Goal: Navigation & Orientation: Find specific page/section

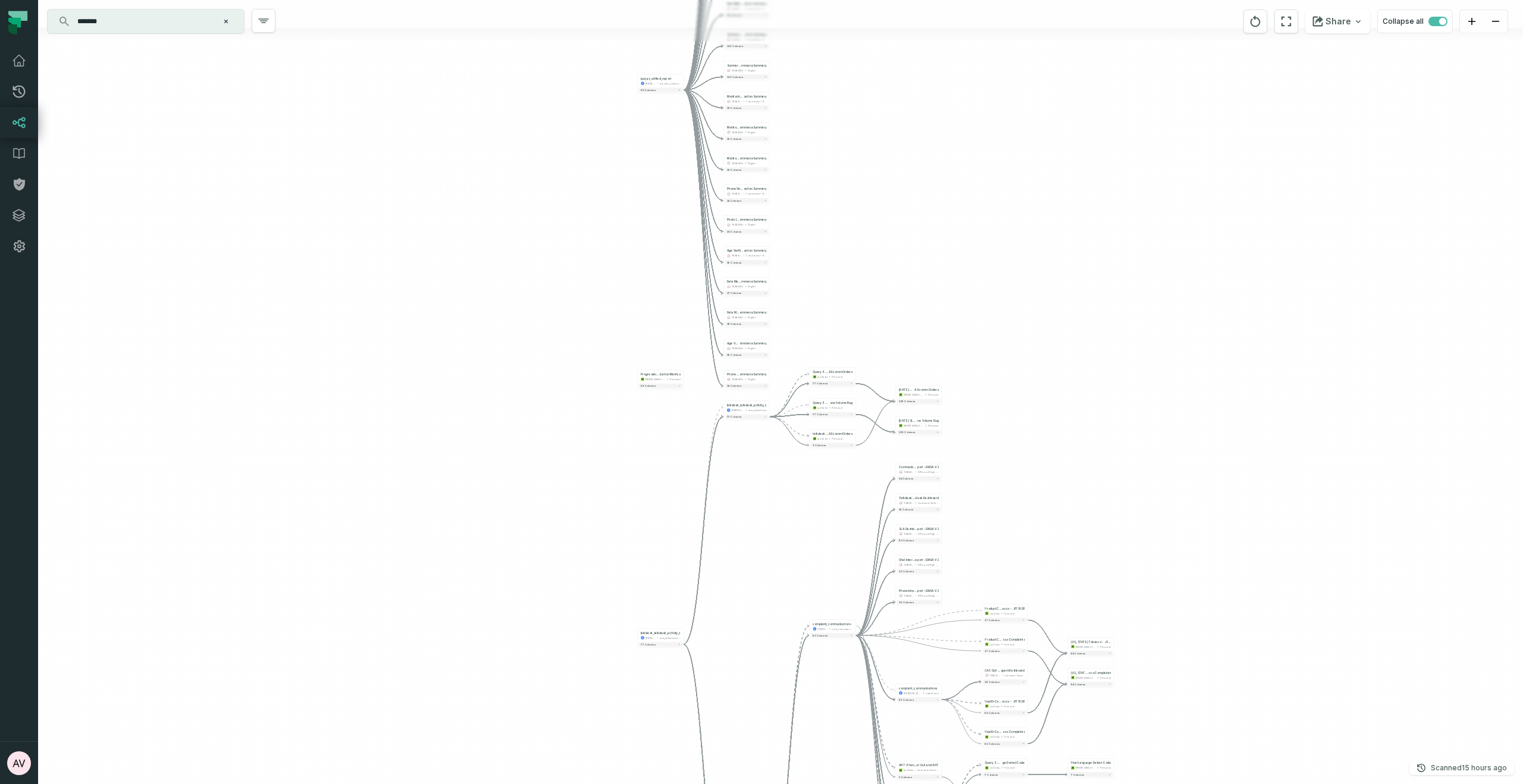
drag, startPoint x: 827, startPoint y: 614, endPoint x: 764, endPoint y: 121, distance: 497.0
click at [764, 121] on div "- Monitoring Result @ AgeVerificationEc ommerceSummary TABLEAU Digital 43 colum…" at bounding box center [780, 392] width 1485 height 784
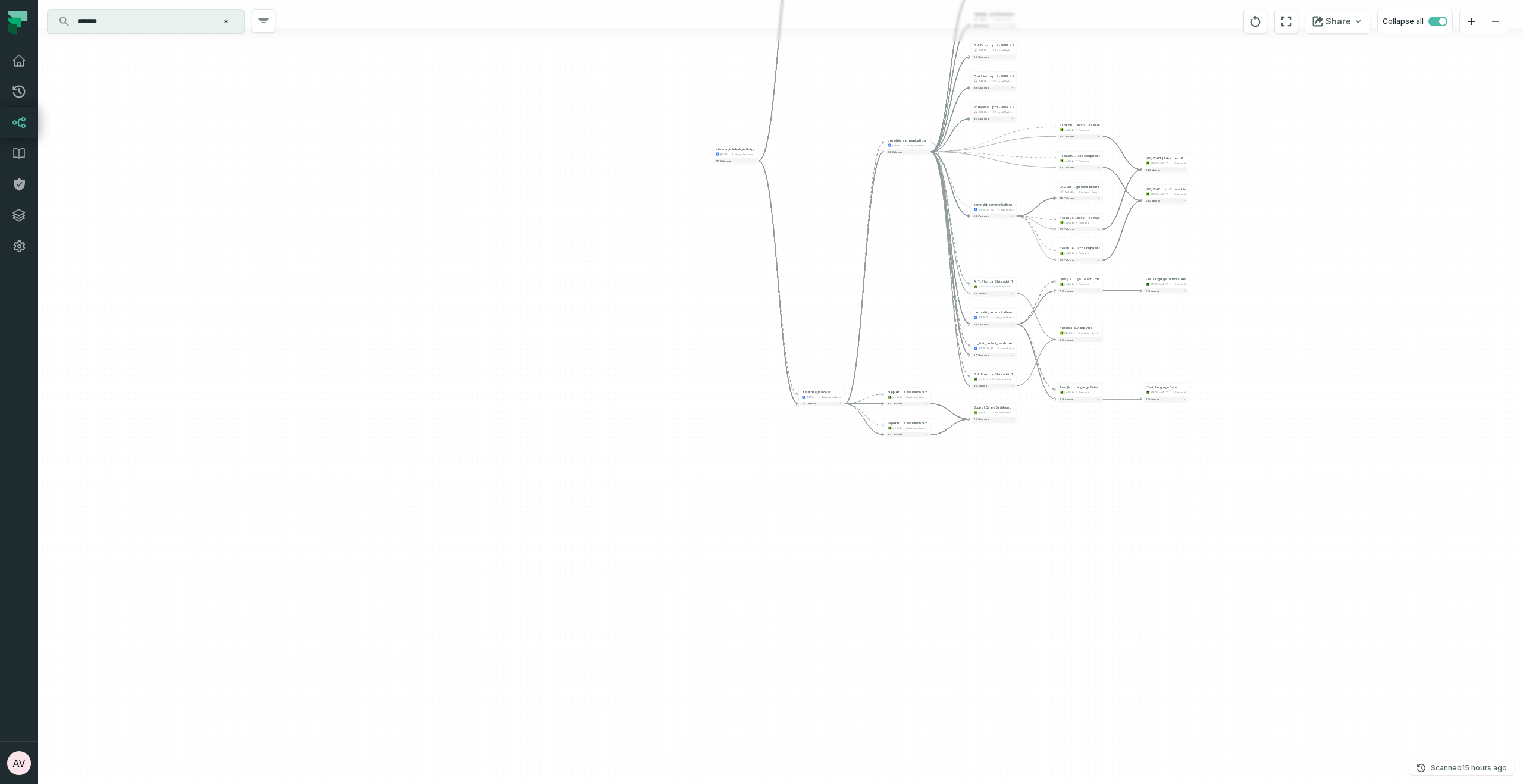
drag, startPoint x: 791, startPoint y: 323, endPoint x: 799, endPoint y: 246, distance: 77.4
click at [799, 246] on div "- Monitoring Result @ AgeVerificationEc ommerceSummary TABLEAU Digital 43 colum…" at bounding box center [780, 392] width 1485 height 784
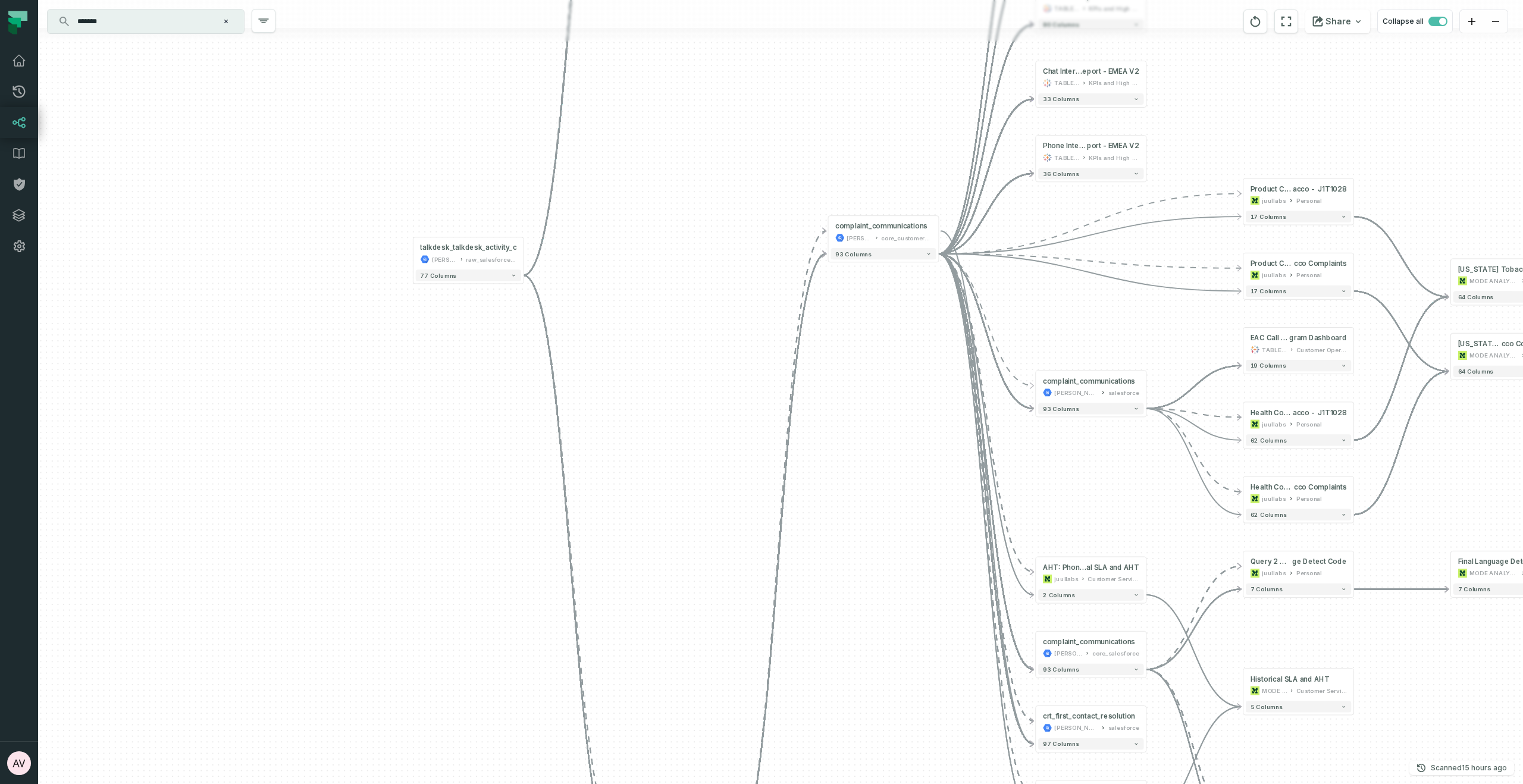
drag, startPoint x: 1086, startPoint y: 188, endPoint x: 944, endPoint y: 544, distance: 383.3
click at [933, 570] on div "- Monitoring Result @ AgeVerificationEc ommerceSummary TABLEAU Digital 43 colum…" at bounding box center [780, 392] width 1485 height 784
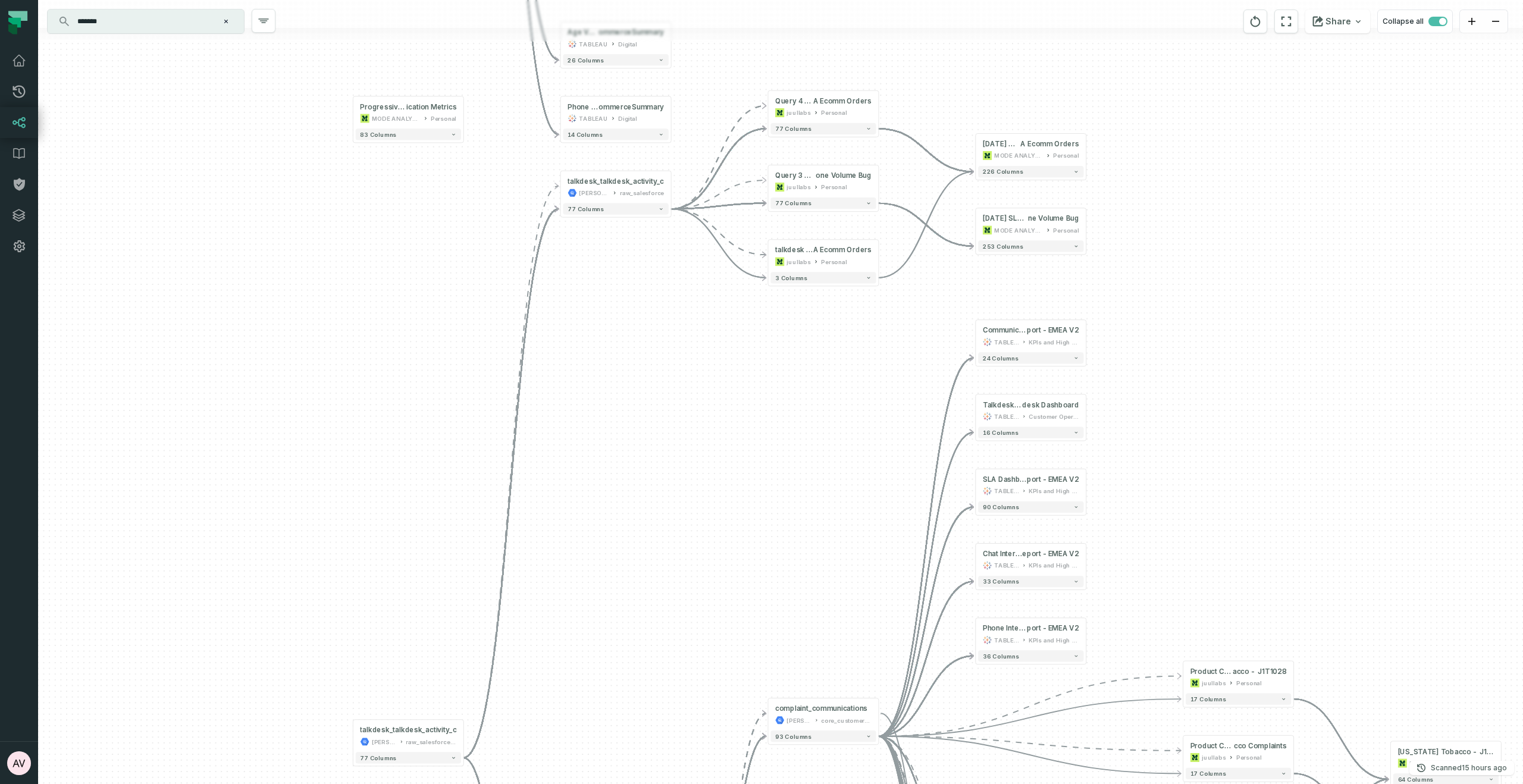
drag, startPoint x: 835, startPoint y: 594, endPoint x: 842, endPoint y: 529, distance: 65.4
click at [832, 613] on div "- Monitoring Result @ AgeVerificationEc ommerceSummary TABLEAU Digital 43 colum…" at bounding box center [780, 392] width 1485 height 784
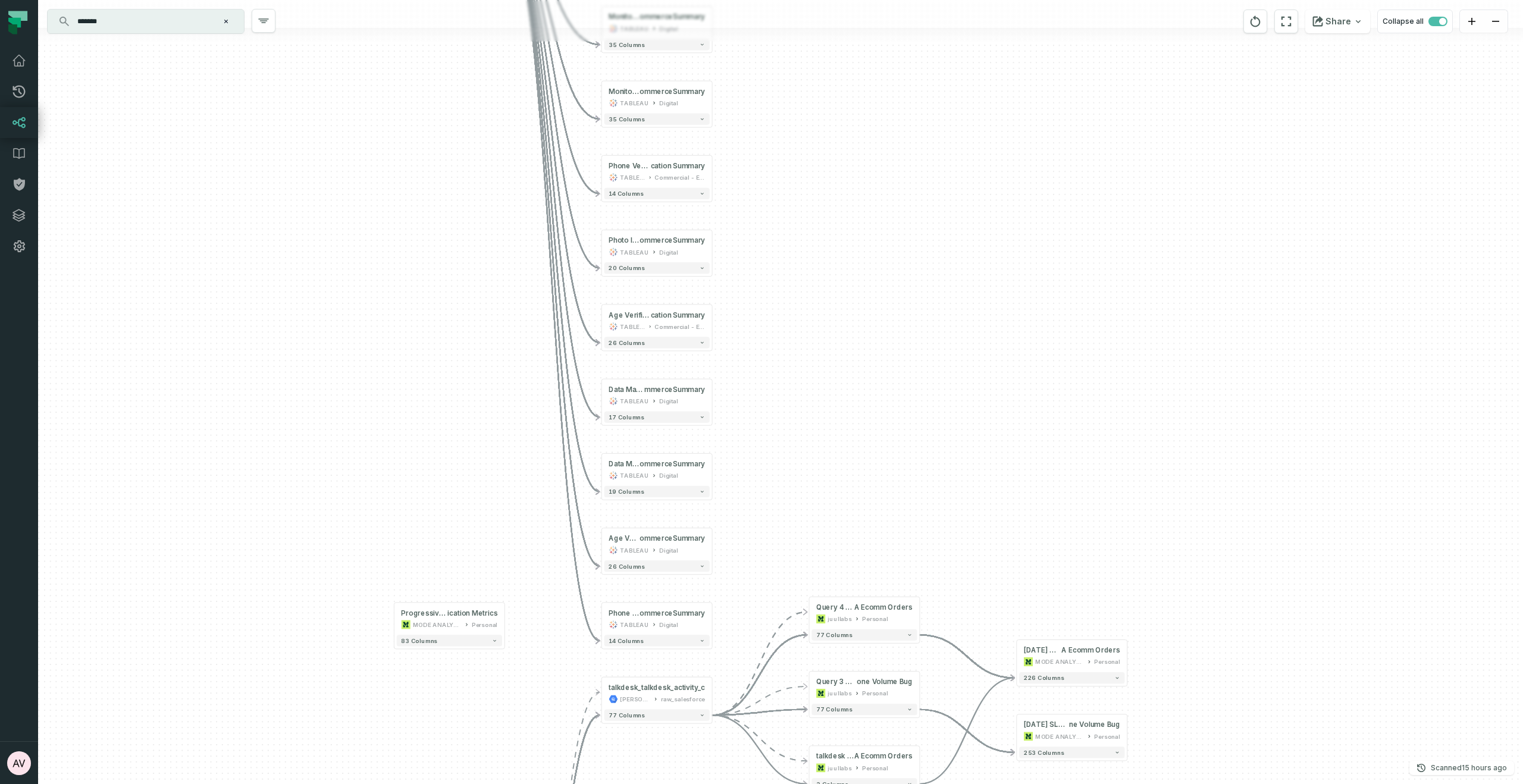
drag, startPoint x: 917, startPoint y: 352, endPoint x: 937, endPoint y: 594, distance: 242.8
click at [937, 594] on div "- Monitoring Result @ AgeVerificationEc ommerceSummary TABLEAU Digital 43 colum…" at bounding box center [780, 392] width 1485 height 784
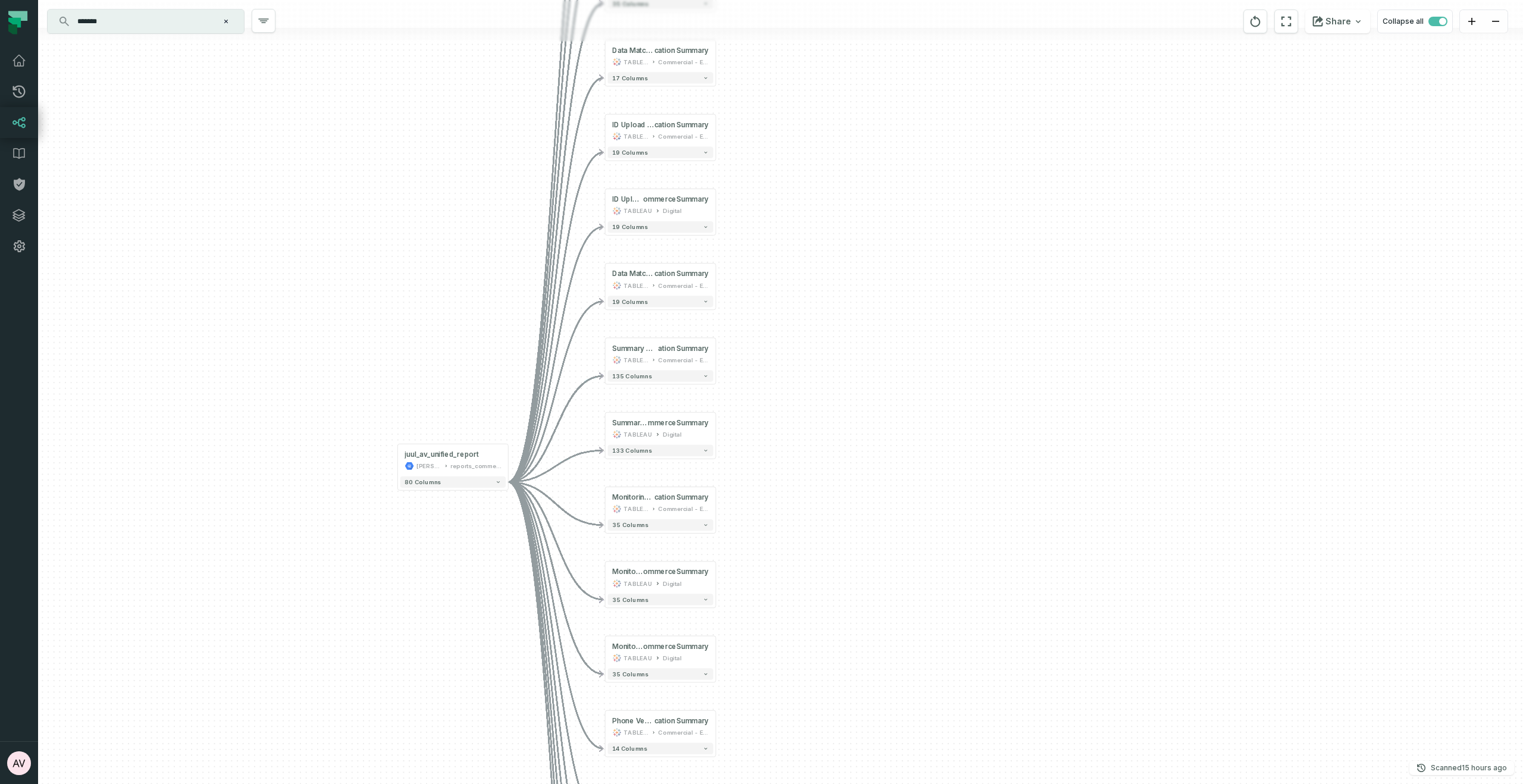
drag, startPoint x: 821, startPoint y: 690, endPoint x: 851, endPoint y: 602, distance: 93.0
click at [824, 776] on div "- Monitoring Result @ AgeVerificationEc ommerceSummary TABLEAU Digital 43 colum…" at bounding box center [780, 392] width 1485 height 784
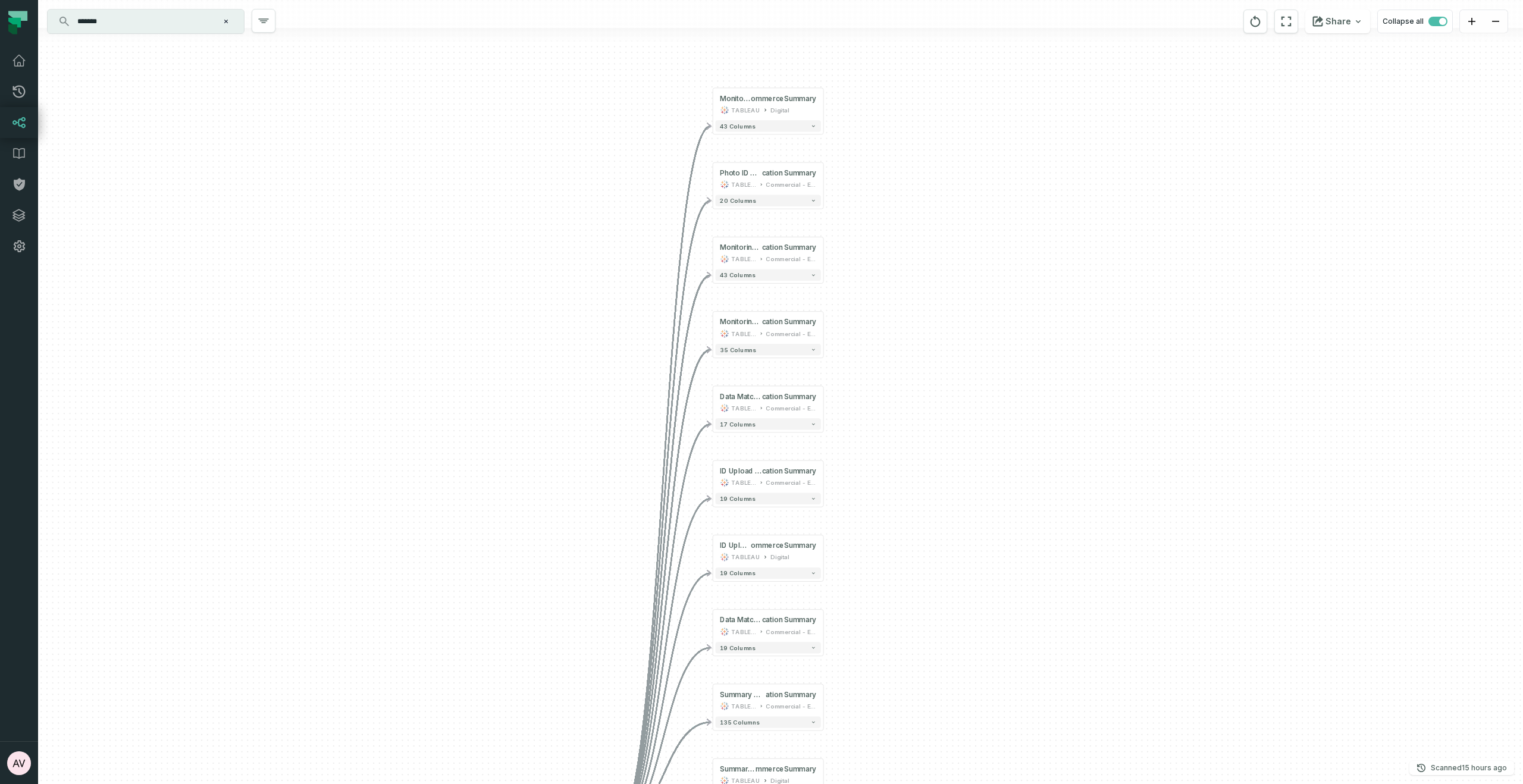
drag, startPoint x: 838, startPoint y: 521, endPoint x: 828, endPoint y: 85, distance: 436.1
click at [826, 60] on div "- Monitoring Result @ AgeVerificationEc ommerceSummary TABLEAU Digital 43 colum…" at bounding box center [780, 392] width 1485 height 784
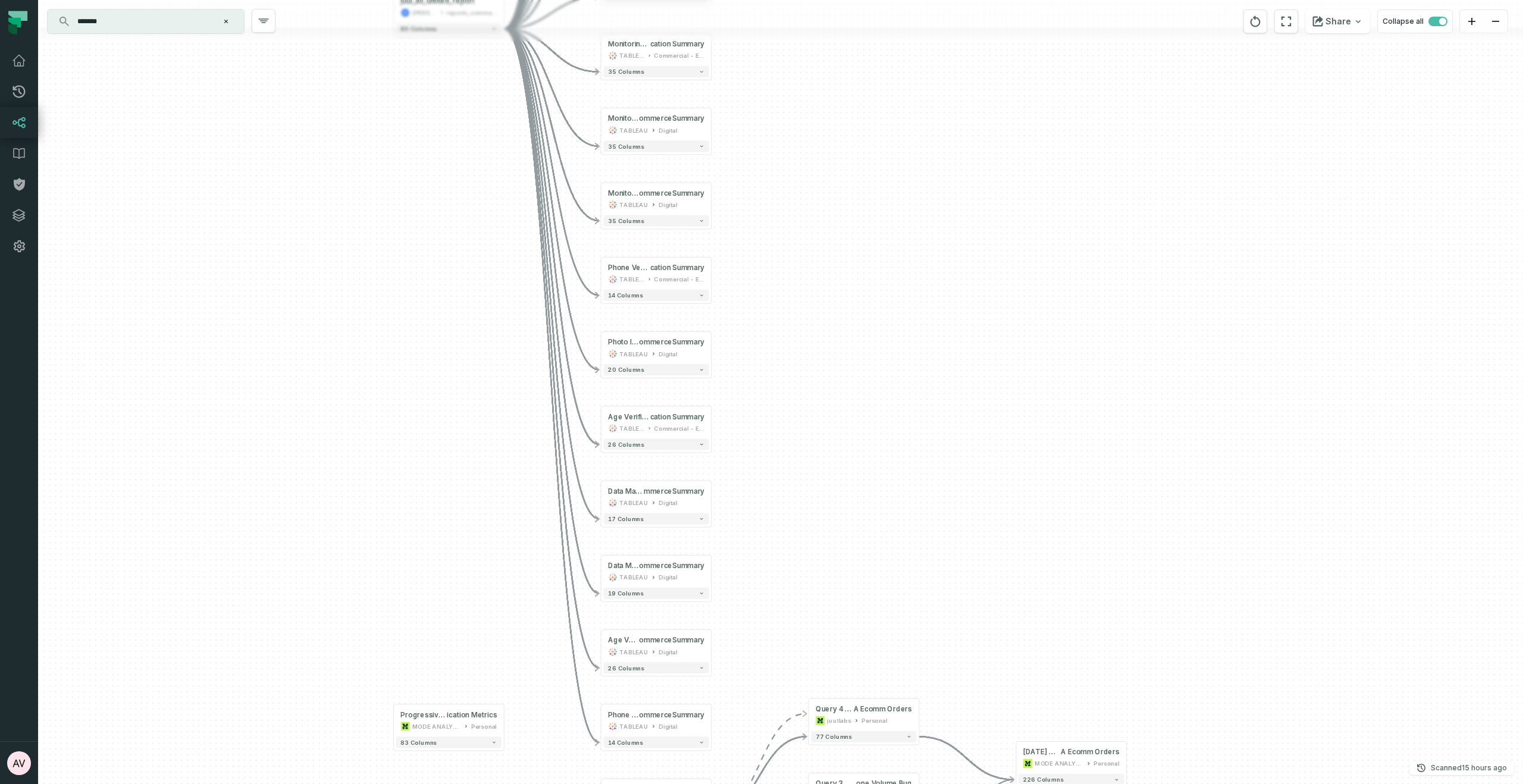
drag, startPoint x: 797, startPoint y: 159, endPoint x: 798, endPoint y: 32, distance: 127.0
click at [798, 32] on div "- Monitoring Result @ AgeVerificationEc ommerceSummary TABLEAU Digital 43 colum…" at bounding box center [780, 392] width 1485 height 784
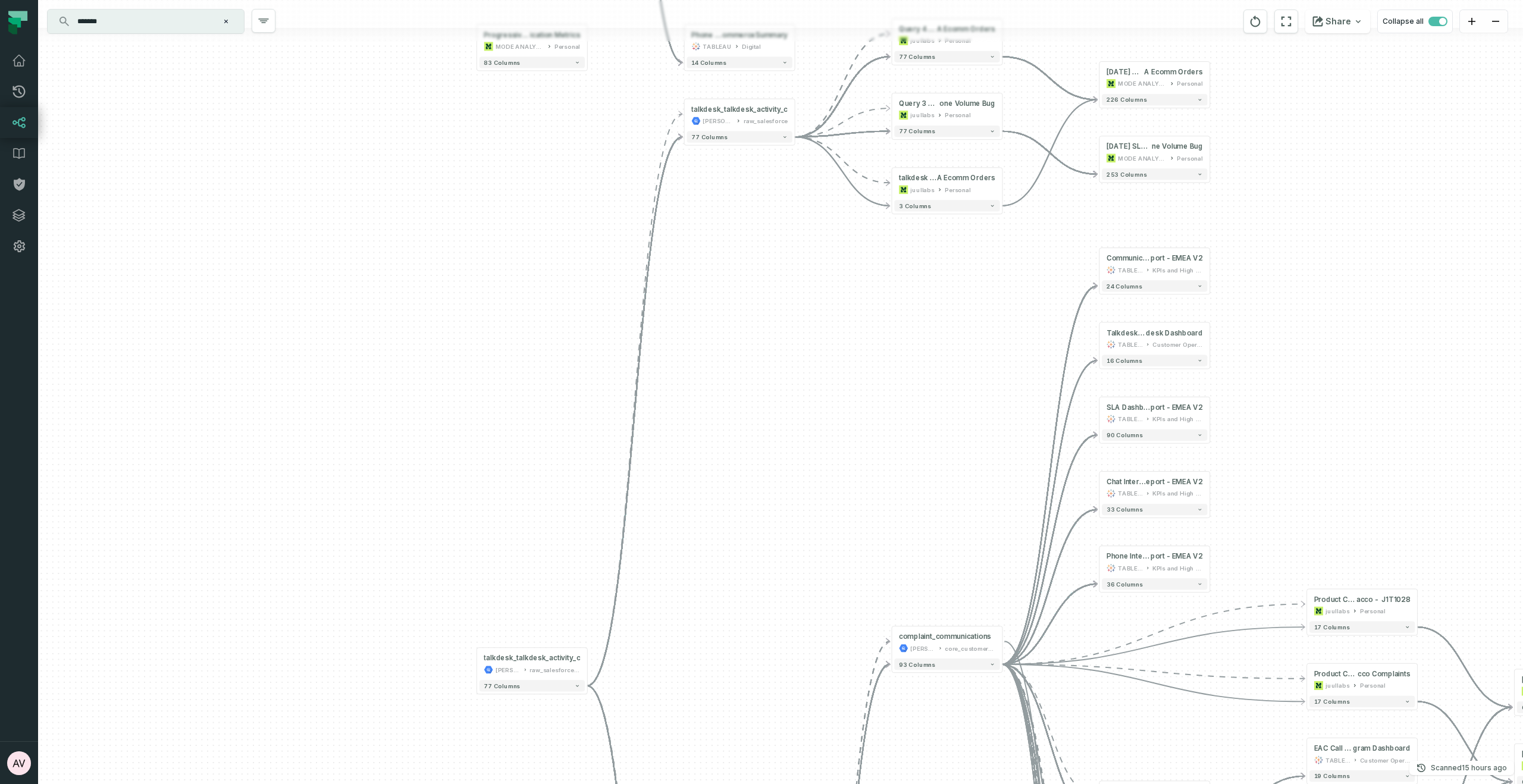
drag, startPoint x: 749, startPoint y: 514, endPoint x: 845, endPoint y: -73, distance: 594.8
click at [845, 0] on html "Pull Requests Dashboard Lineage Data Catalog Policies Integrations Settings Abh…" at bounding box center [761, 392] width 1523 height 784
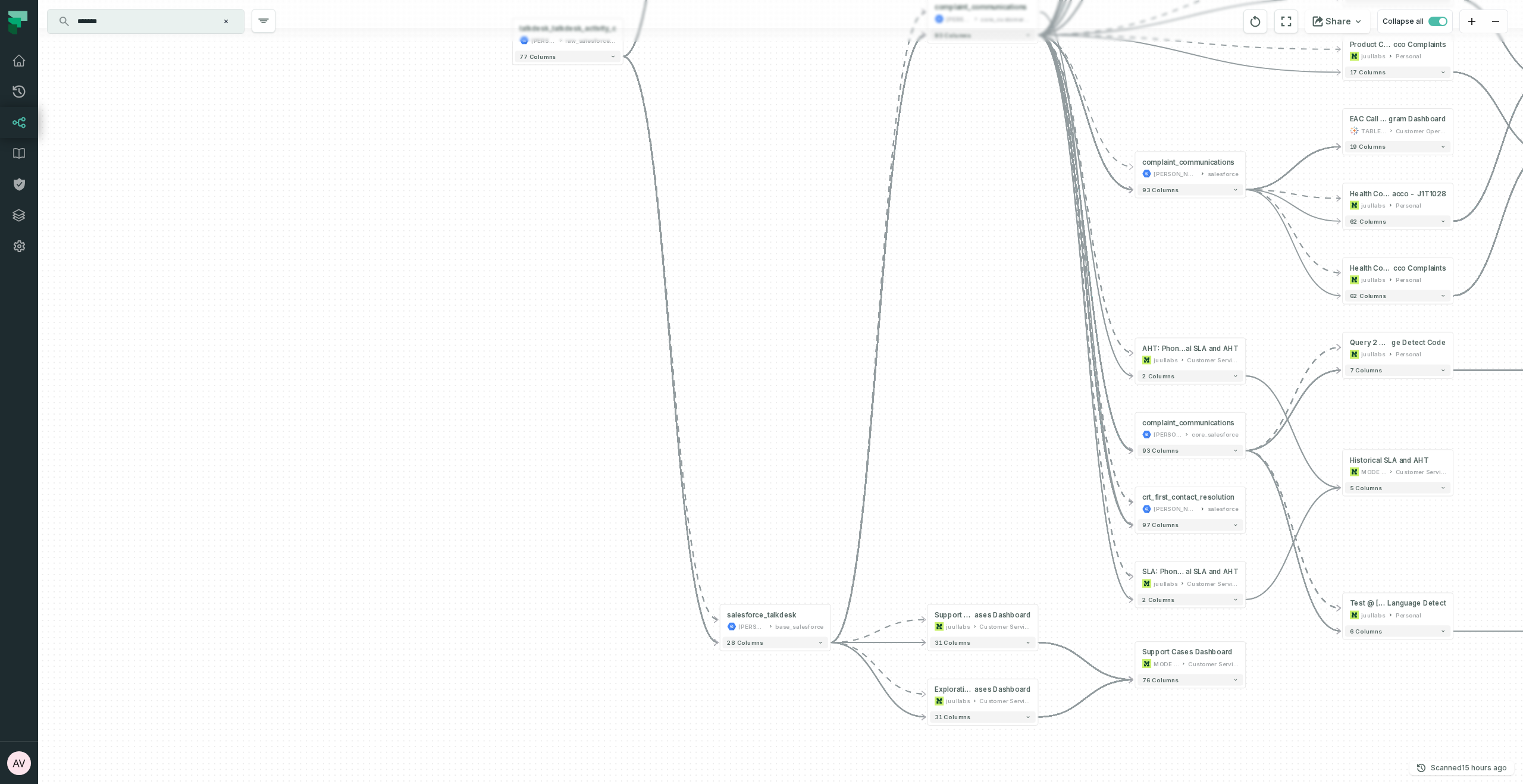
click at [858, 0] on html "Pull Requests Dashboard Lineage Data Catalog Policies Integrations Settings Abh…" at bounding box center [761, 392] width 1523 height 784
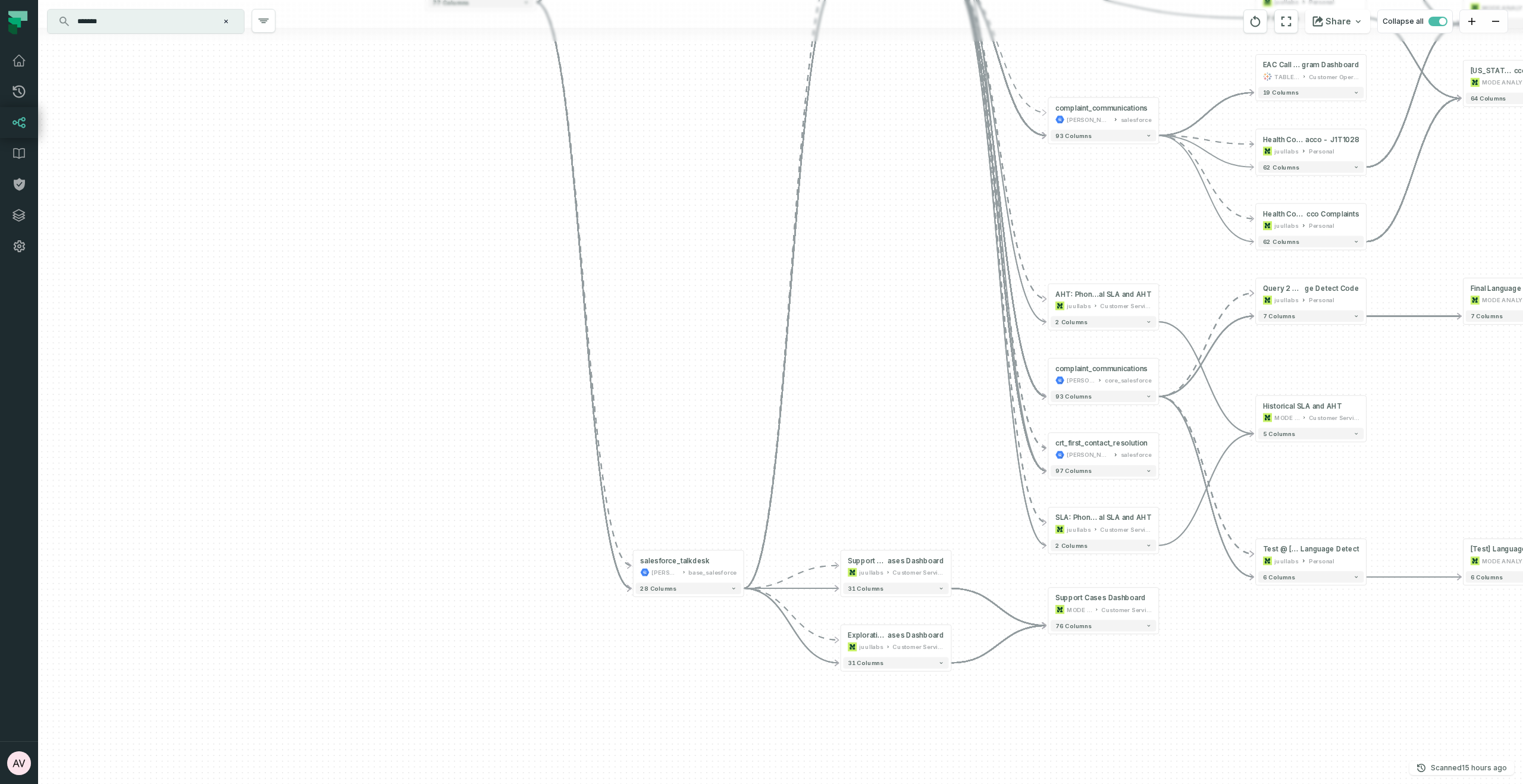
drag, startPoint x: 928, startPoint y: 560, endPoint x: 849, endPoint y: 445, distance: 139.5
click at [840, 504] on div "- Monitoring Result @ AgeVerificationEc ommerceSummary TABLEAU Digital 43 colum…" at bounding box center [780, 392] width 1485 height 784
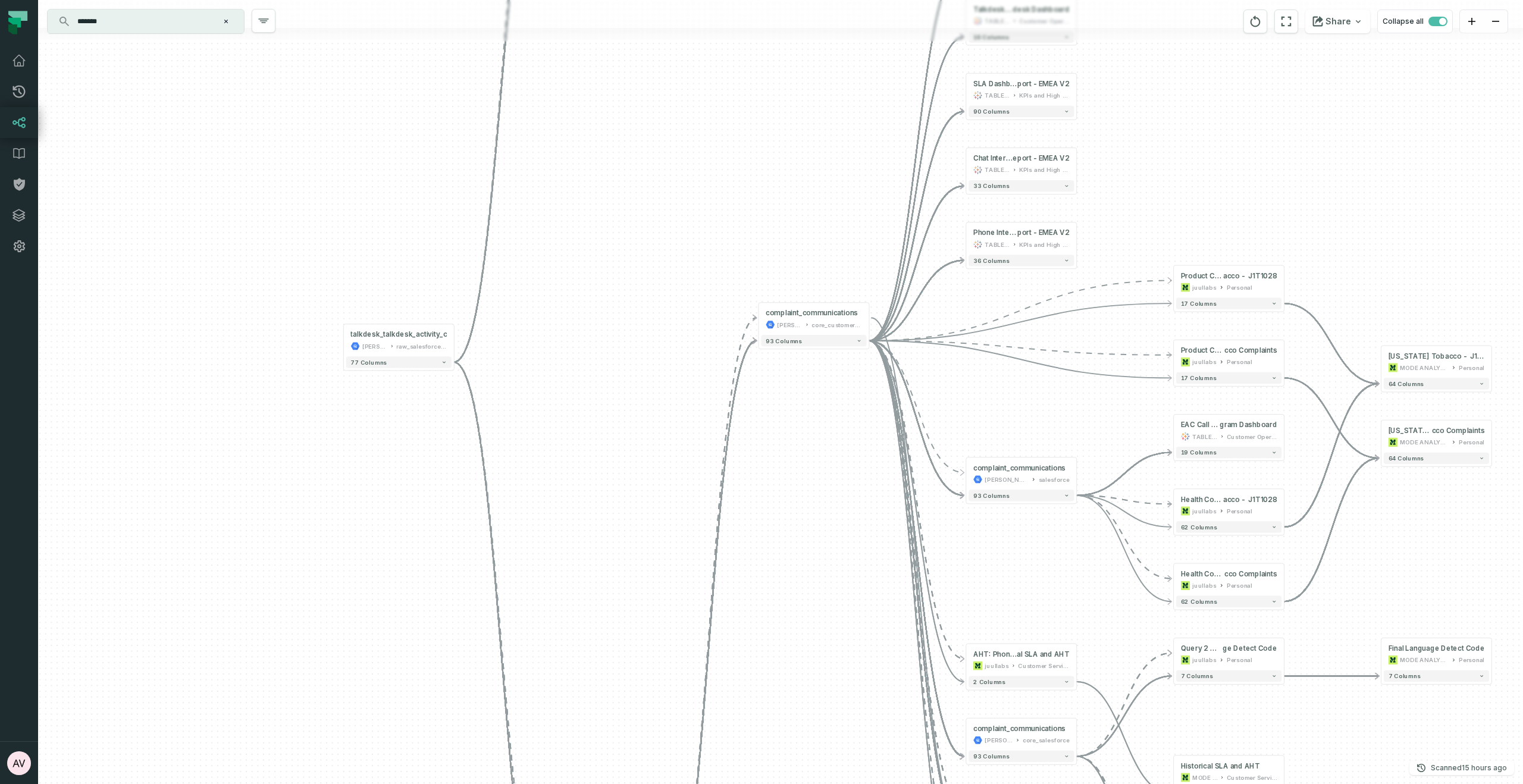
drag, startPoint x: 1077, startPoint y: 75, endPoint x: 992, endPoint y: 330, distance: 268.8
click at [995, 434] on div "- Monitoring Result @ AgeVerificationEc ommerceSummary TABLEAU Digital 43 colum…" at bounding box center [780, 392] width 1485 height 784
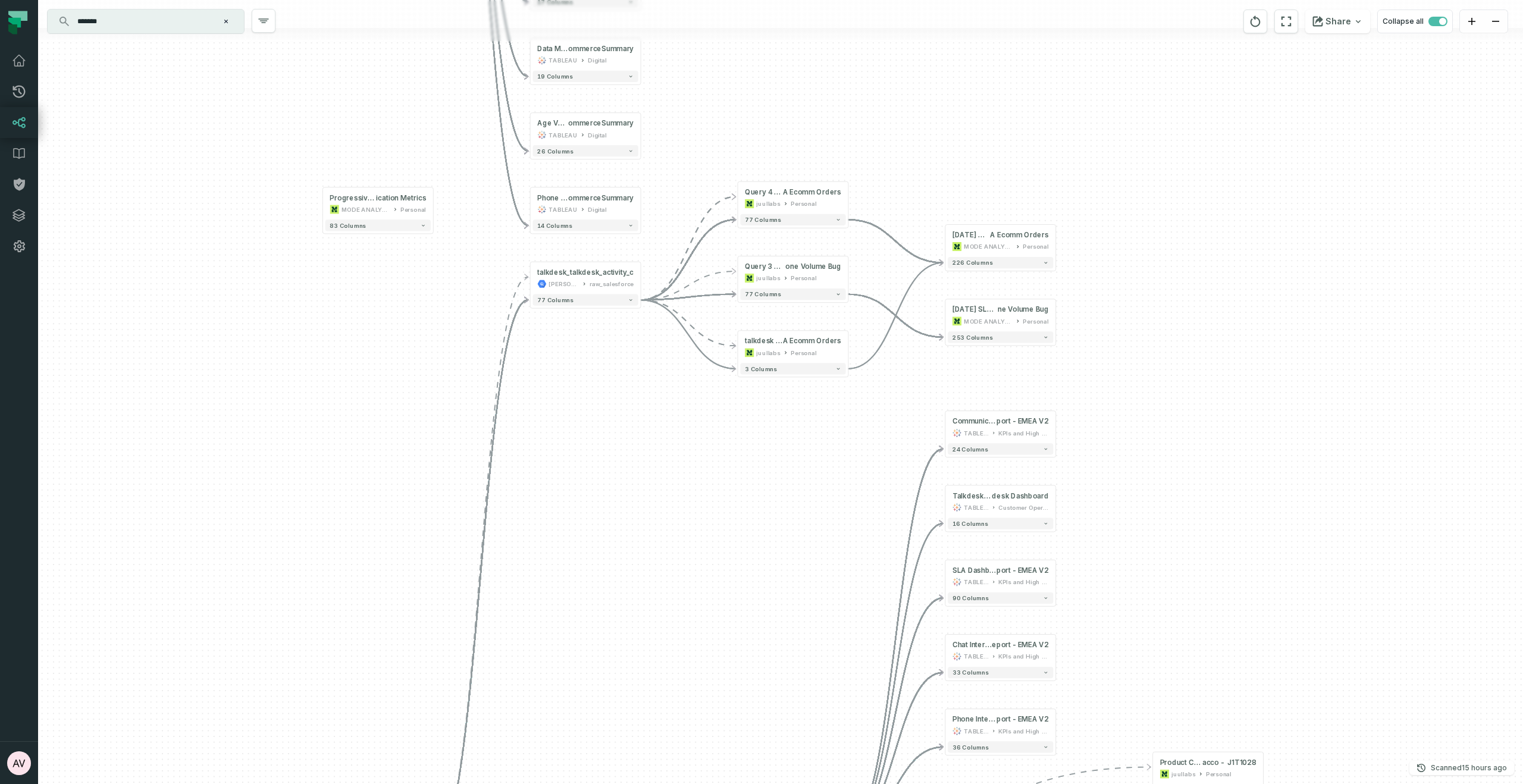
drag, startPoint x: 1134, startPoint y: 637, endPoint x: 975, endPoint y: 374, distance: 307.3
click at [1134, 637] on div "- Monitoring Result @ AgeVerificationEc ommerceSummary TABLEAU Digital 43 colum…" at bounding box center [780, 392] width 1485 height 784
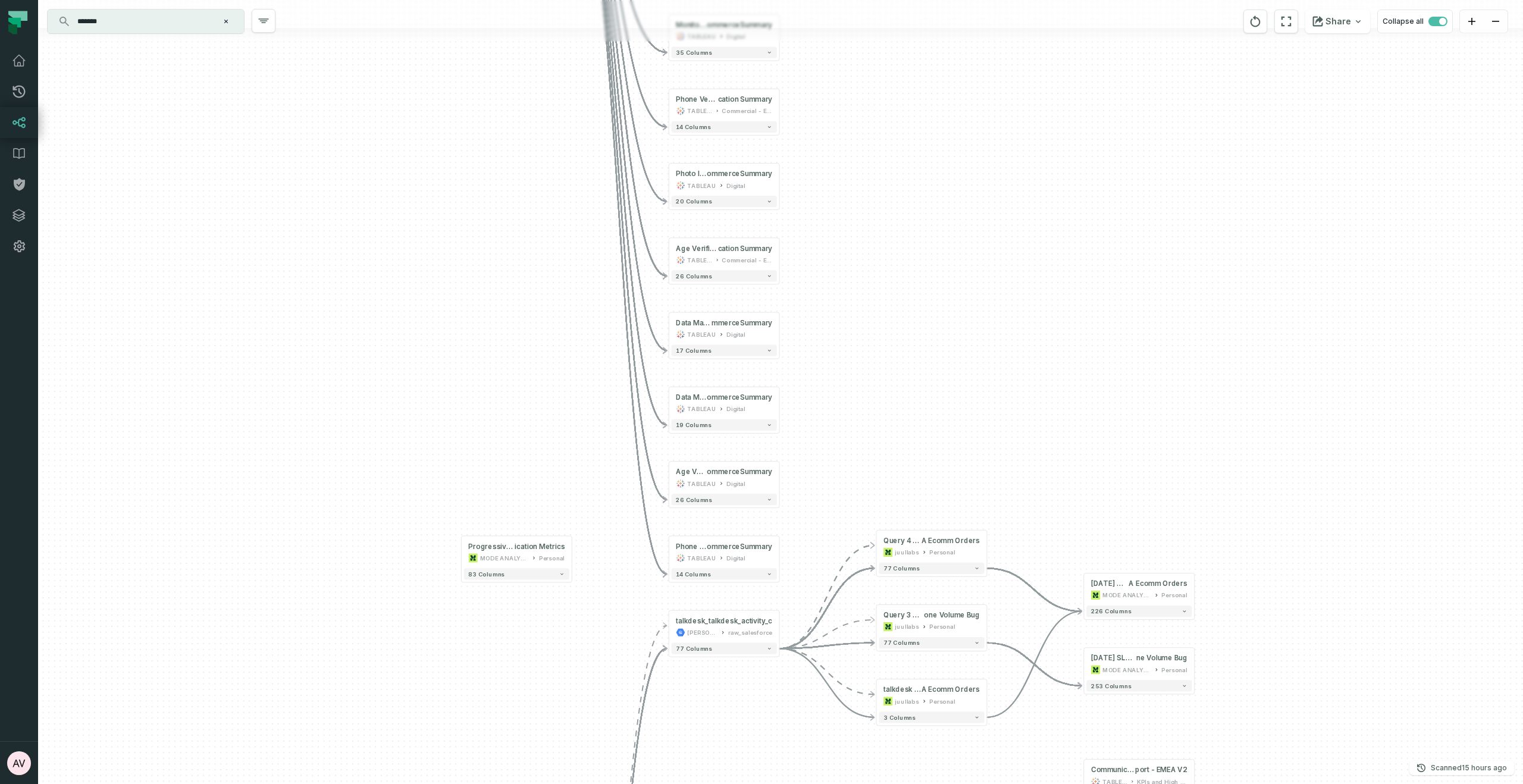
drag, startPoint x: 985, startPoint y: 506, endPoint x: 958, endPoint y: 428, distance: 82.5
click at [992, 505] on div "- Monitoring Result @ AgeVerificationEc ommerceSummary TABLEAU Digital 43 colum…" at bounding box center [780, 392] width 1485 height 784
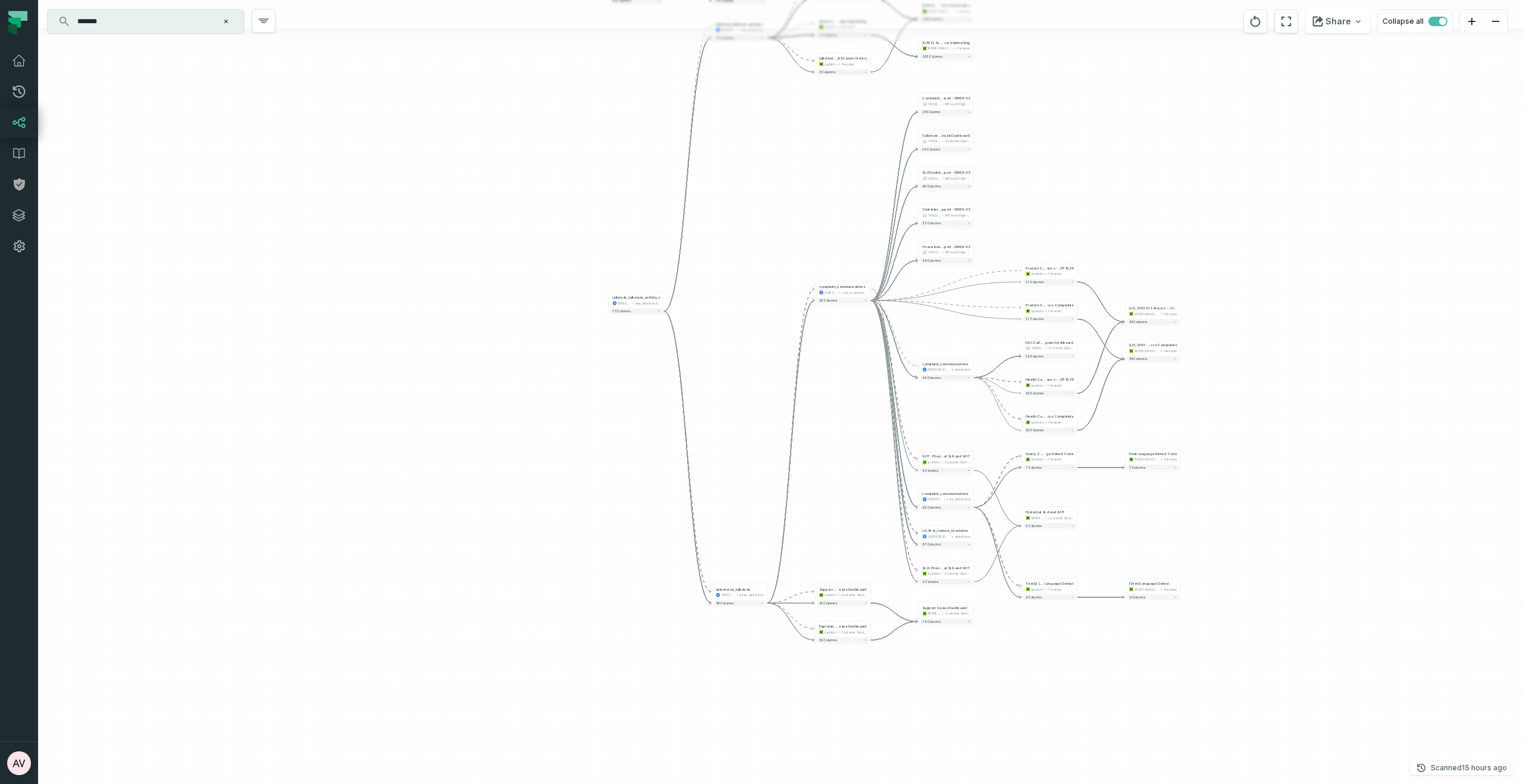
click at [825, 427] on div "- Monitoring Result @ AgeVerificationEc ommerceSummary TABLEAU Digital 43 colum…" at bounding box center [780, 392] width 1485 height 784
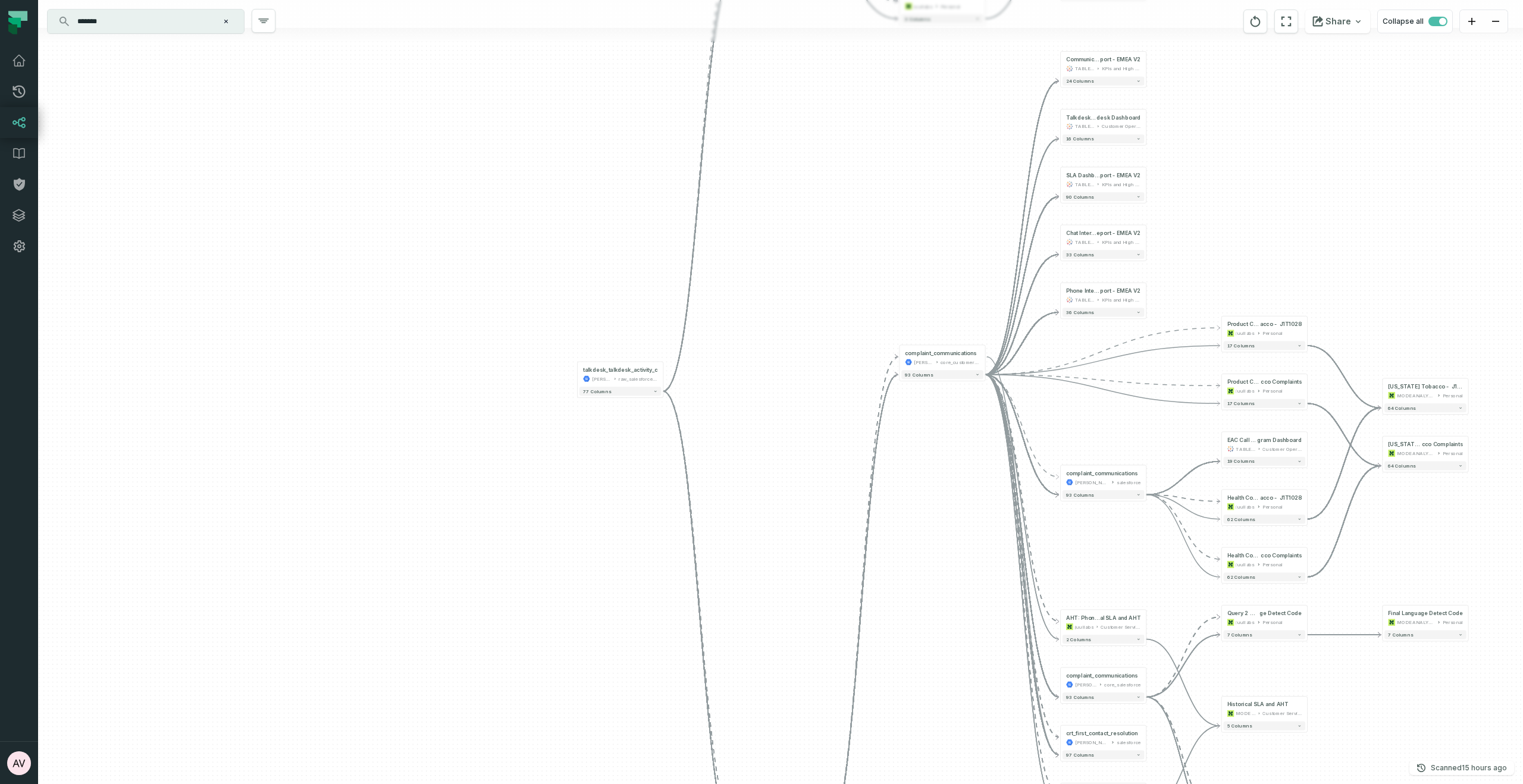
drag, startPoint x: 895, startPoint y: 360, endPoint x: 859, endPoint y: 234, distance: 131.0
click at [855, 331] on div "- Monitoring Result @ AgeVerificationEc ommerceSummary TABLEAU Digital 43 colum…" at bounding box center [780, 392] width 1485 height 784
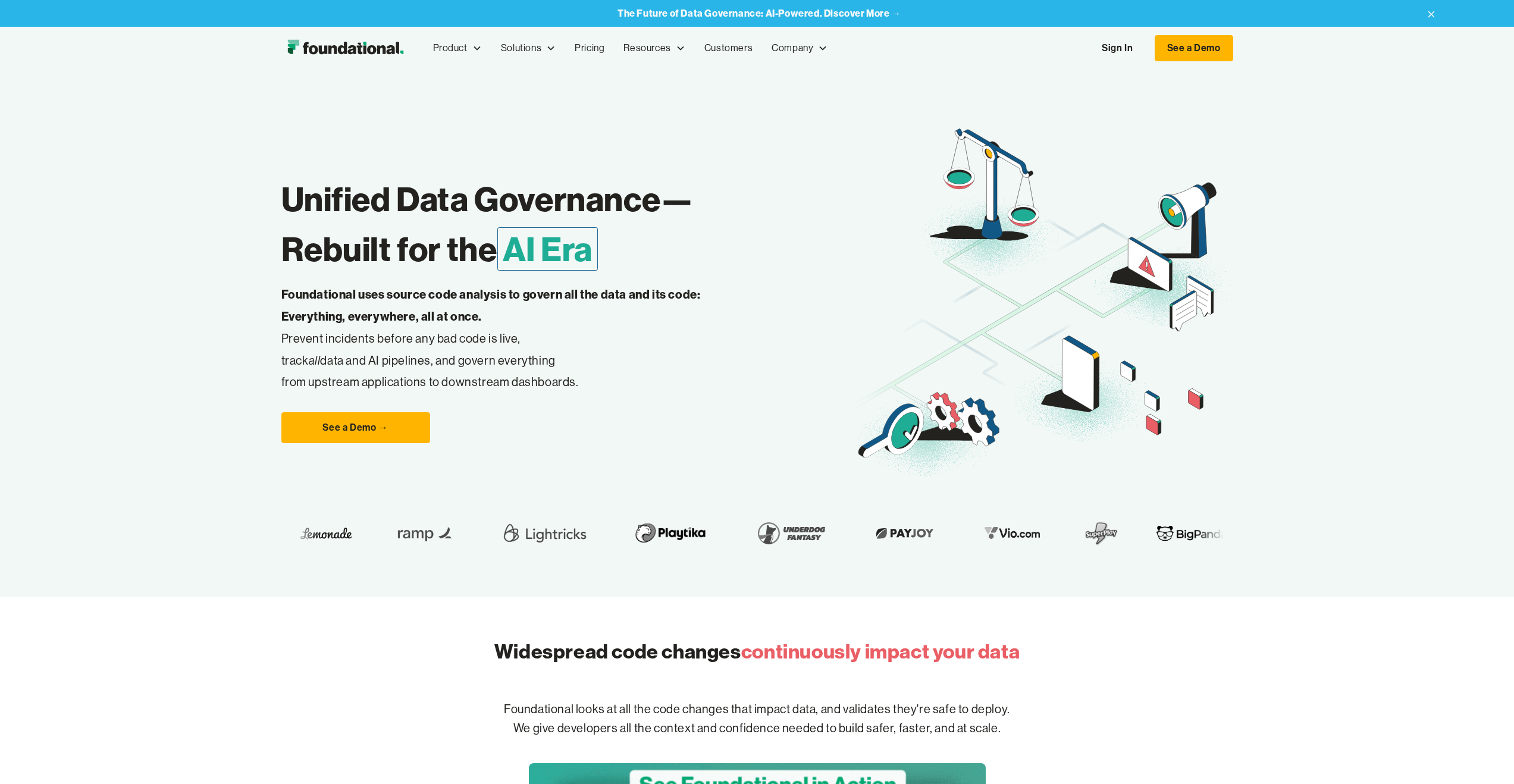
click at [1111, 48] on link "Sign In" at bounding box center [1118, 48] width 55 height 25
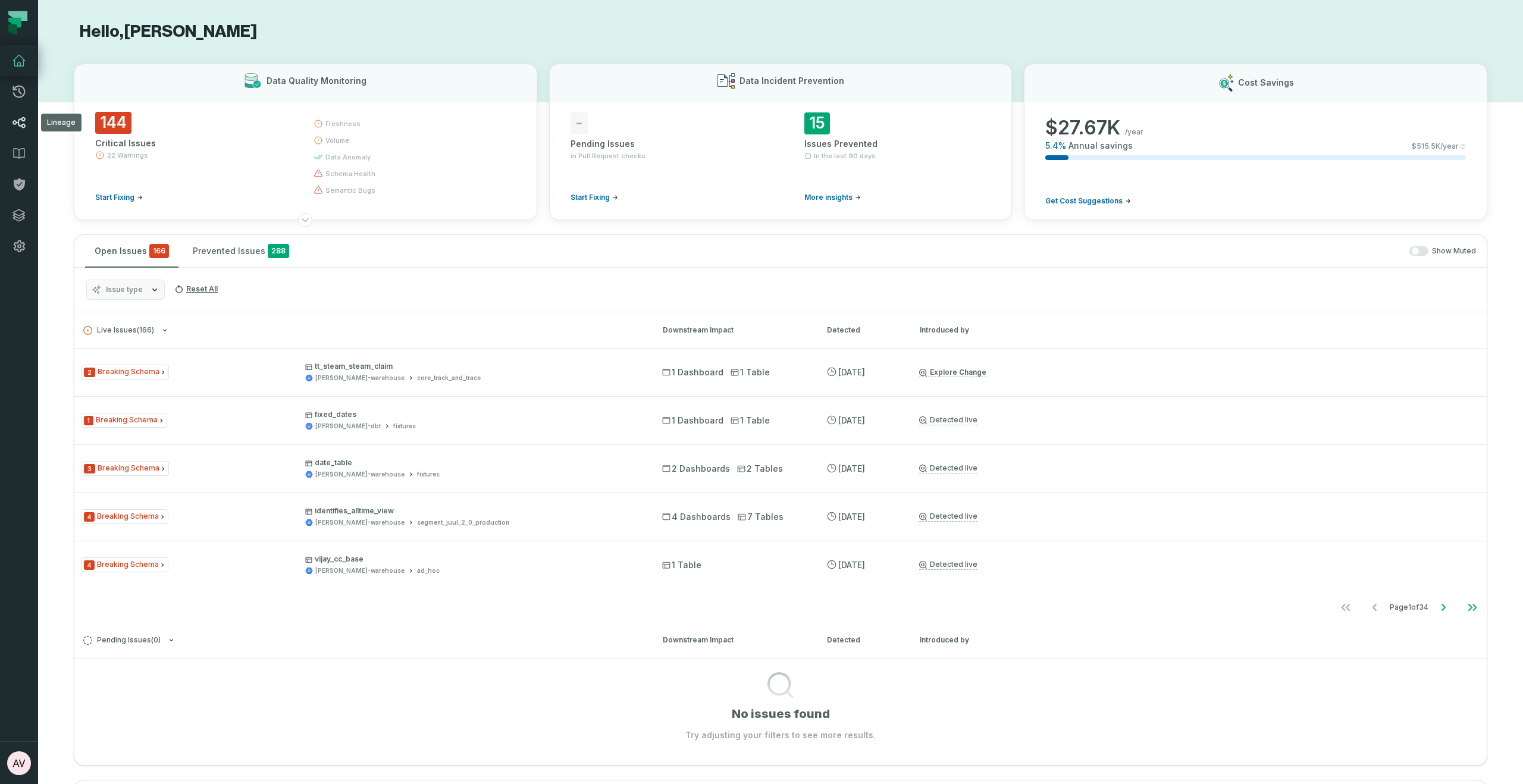
click at [25, 125] on icon at bounding box center [19, 123] width 13 height 12
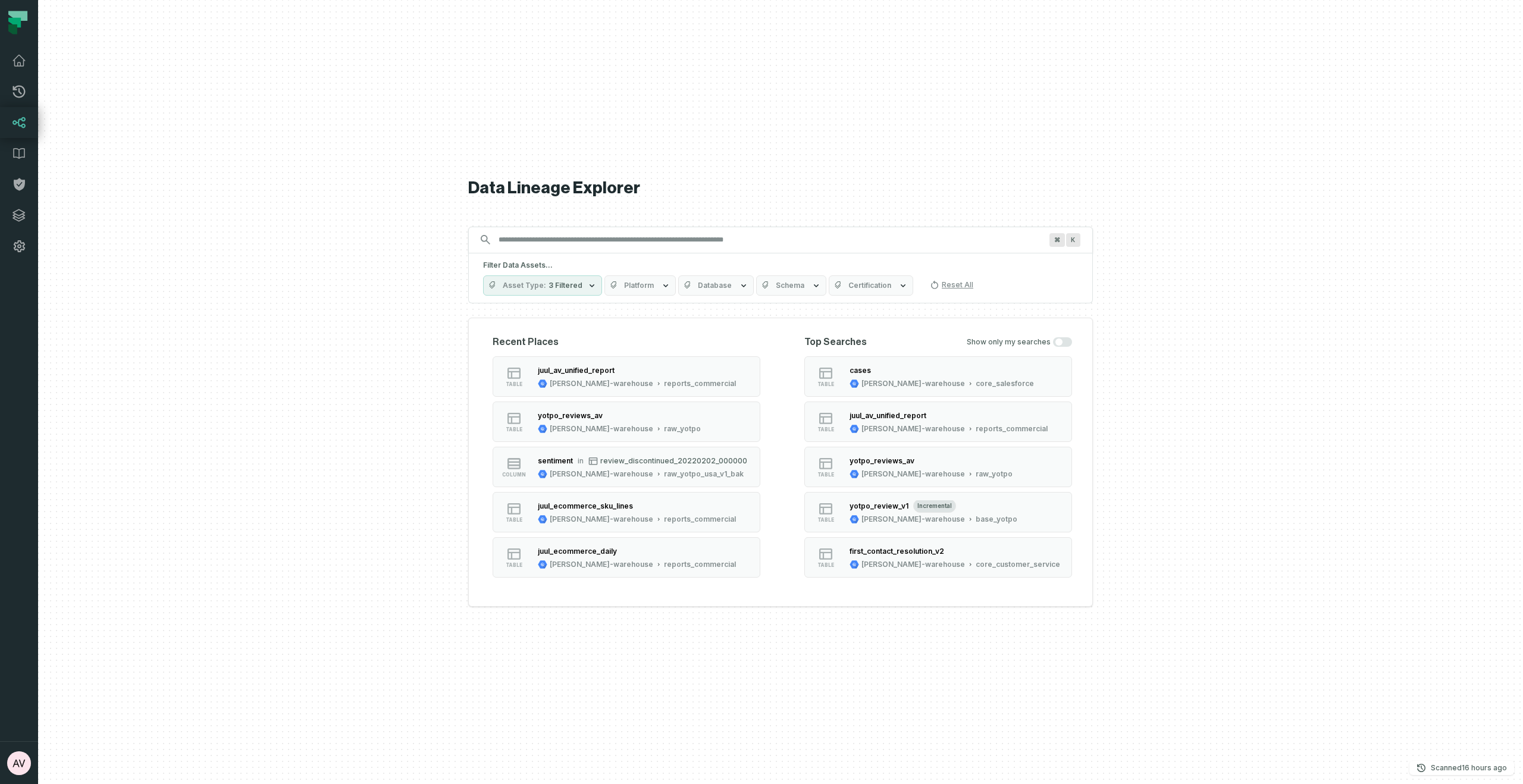
drag, startPoint x: 427, startPoint y: 173, endPoint x: 798, endPoint y: 230, distance: 375.4
click at [798, 230] on div "Discovery Provider cmdk menu Data Lineage Explorer Search for assets across the…" at bounding box center [780, 392] width 1485 height 784
drag, startPoint x: 759, startPoint y: 213, endPoint x: 299, endPoint y: 163, distance: 462.7
click at [299, 163] on div "Discovery Provider cmdk menu Data Lineage Explorer Search for assets across the…" at bounding box center [780, 392] width 1485 height 784
drag, startPoint x: 327, startPoint y: 171, endPoint x: 683, endPoint y: 199, distance: 357.1
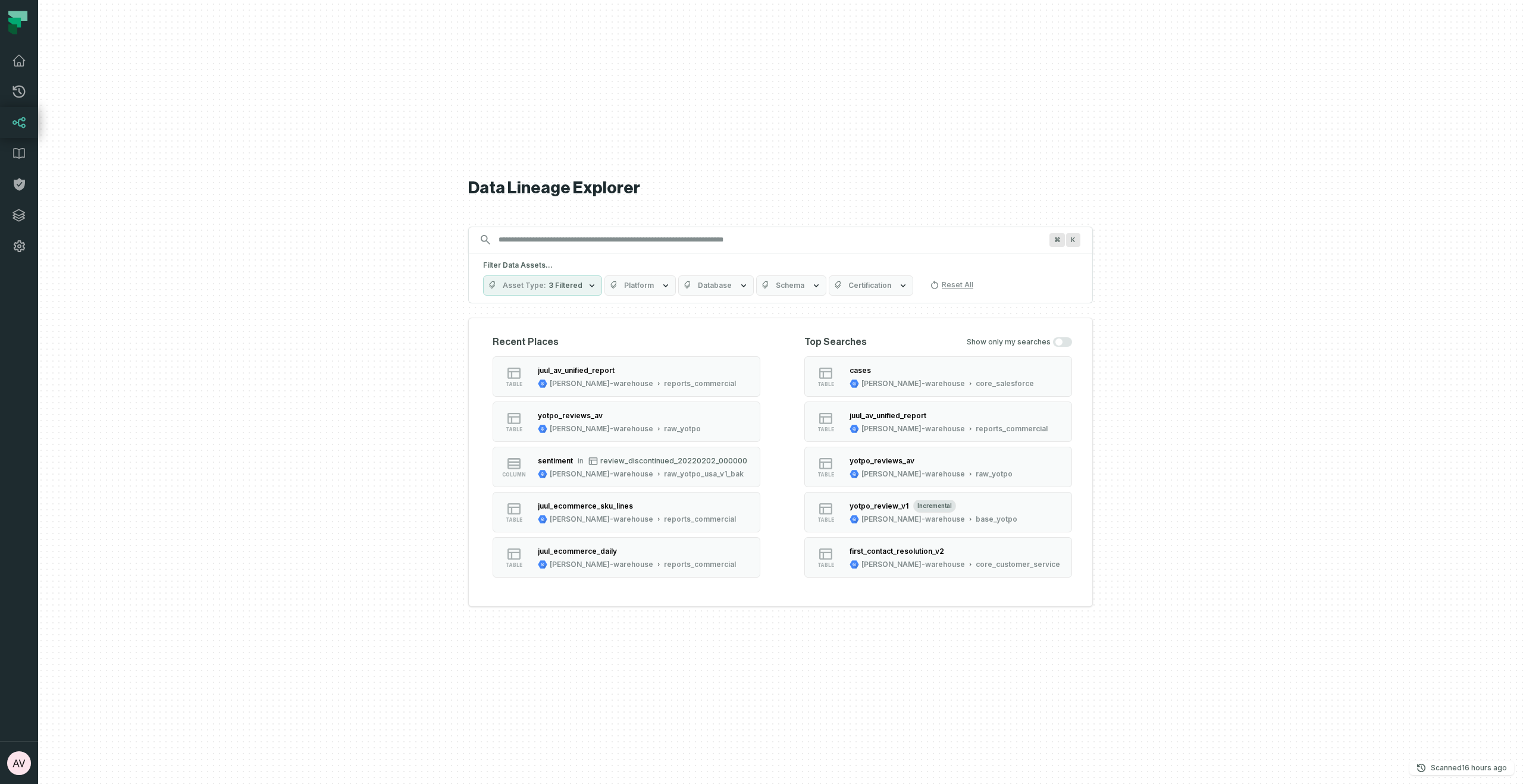
click at [682, 199] on div "Discovery Provider cmdk menu Data Lineage Explorer Search for assets across the…" at bounding box center [780, 392] width 1485 height 784
drag, startPoint x: 606, startPoint y: 189, endPoint x: 452, endPoint y: 184, distance: 154.1
click at [452, 184] on div "Discovery Provider cmdk menu Data Lineage Explorer Search for assets across the…" at bounding box center [780, 392] width 1485 height 784
click at [726, 183] on h1 "Data Lineage Explorer" at bounding box center [780, 188] width 624 height 21
drag, startPoint x: 726, startPoint y: 183, endPoint x: 347, endPoint y: 148, distance: 380.6
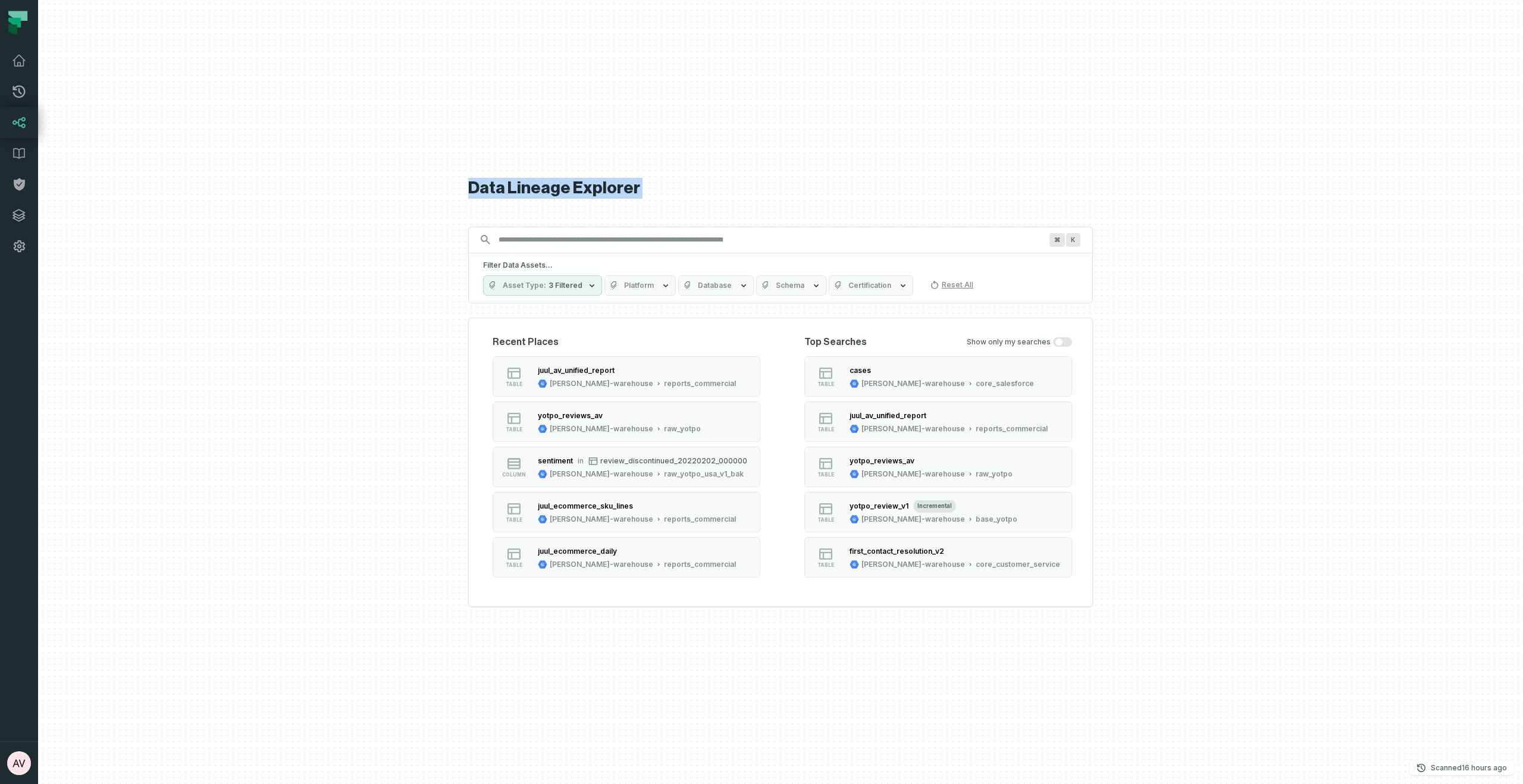
click at [353, 146] on div "Discovery Provider cmdk menu Data Lineage Explorer Search for assets across the…" at bounding box center [780, 392] width 1485 height 784
drag, startPoint x: 381, startPoint y: 217, endPoint x: 254, endPoint y: 131, distance: 153.4
click at [254, 131] on div at bounding box center [780, 392] width 1485 height 784
click at [776, 185] on h1 "Data Lineage Explorer" at bounding box center [780, 188] width 624 height 21
